Goal: Use online tool/utility: Use online tool/utility

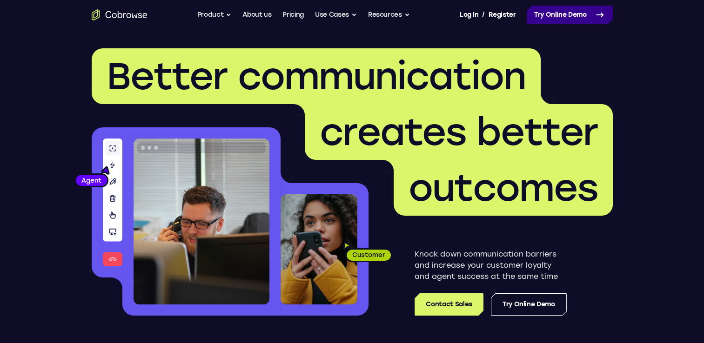
click at [563, 12] on link "Try Online Demo" at bounding box center [570, 15] width 86 height 19
click at [569, 16] on link "Try Online Demo" at bounding box center [570, 15] width 86 height 19
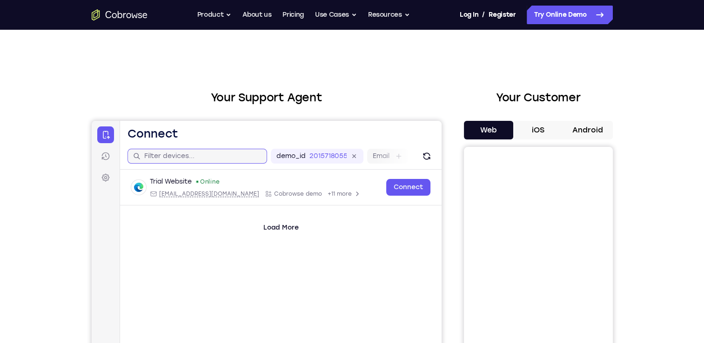
click at [215, 157] on input "text" at bounding box center [202, 156] width 117 height 9
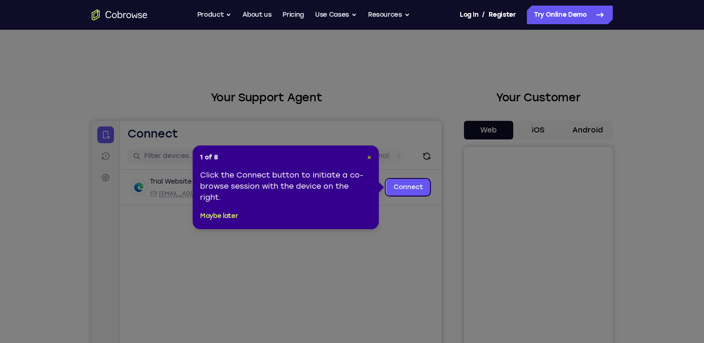
click at [370, 155] on span "×" at bounding box center [369, 158] width 4 height 8
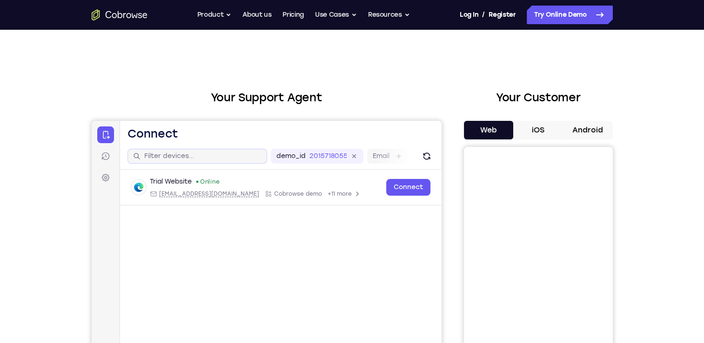
click at [189, 150] on div at bounding box center [197, 156] width 140 height 15
click at [191, 156] on input "text" at bounding box center [202, 156] width 117 height 9
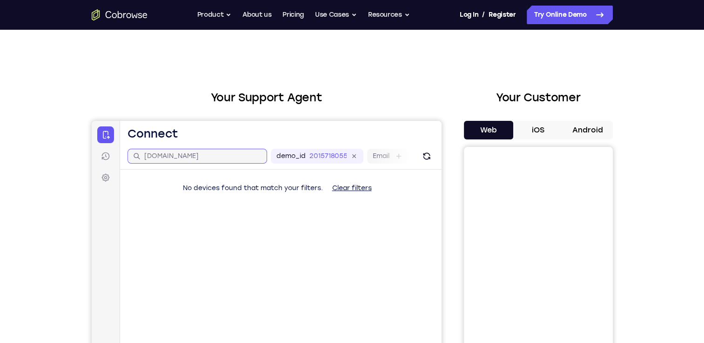
type input "[DOMAIN_NAME]"
click at [344, 187] on button "Clear filters" at bounding box center [351, 188] width 54 height 19
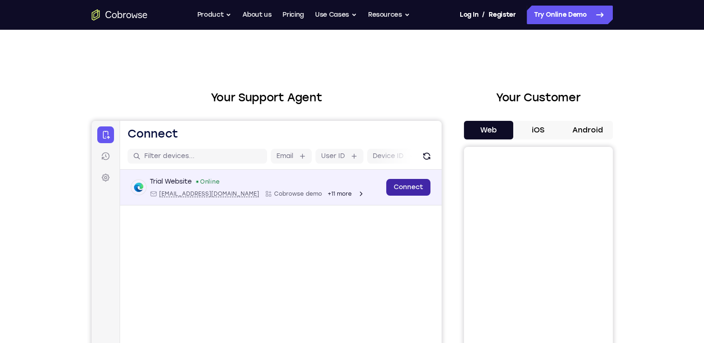
click at [405, 187] on link "Connect" at bounding box center [408, 187] width 44 height 17
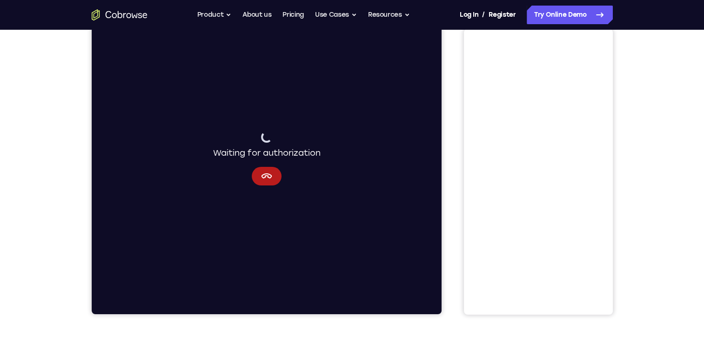
scroll to position [166, 0]
